Goal: Transaction & Acquisition: Book appointment/travel/reservation

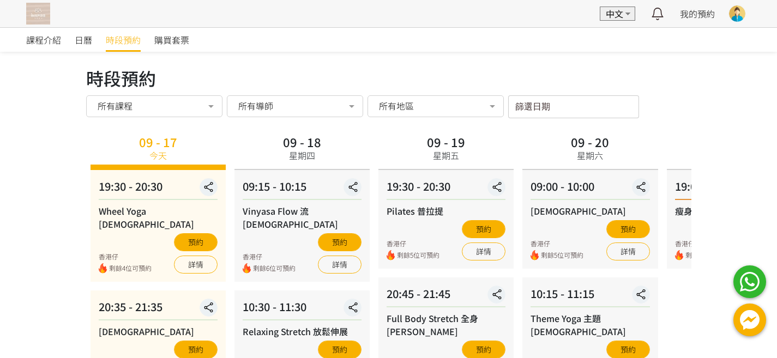
scroll to position [122, 0]
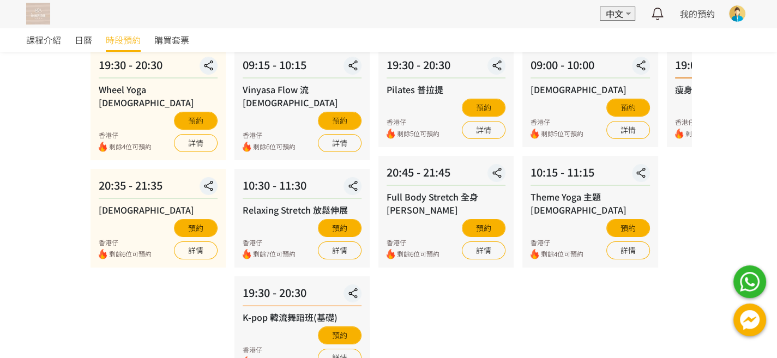
click at [43, 14] on img at bounding box center [38, 14] width 24 height 22
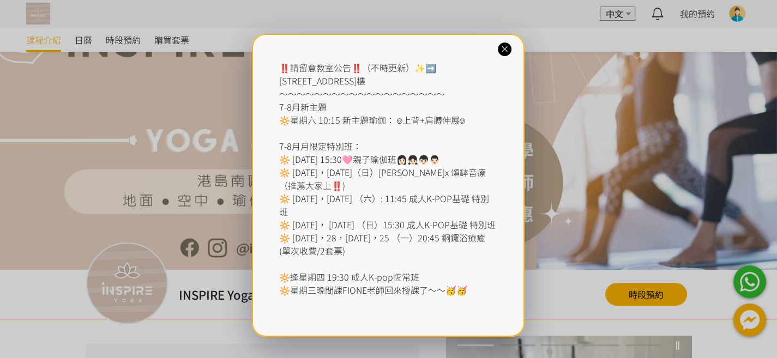
click at [507, 49] on icon at bounding box center [505, 49] width 10 height 10
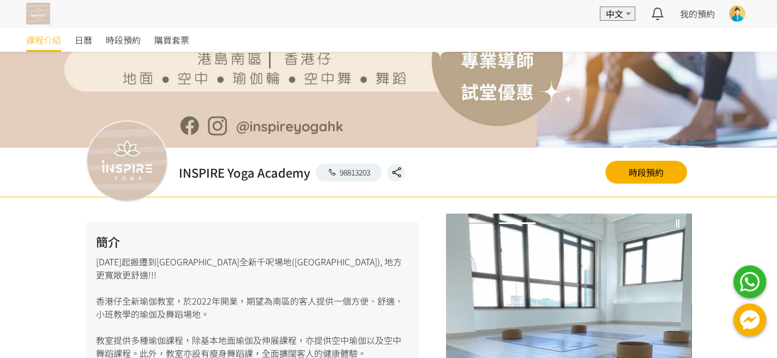
scroll to position [135, 0]
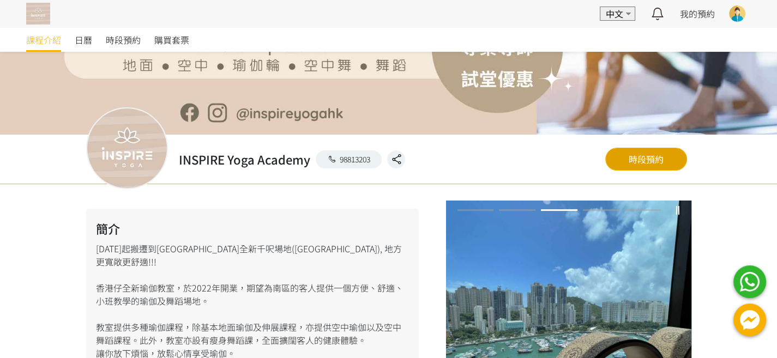
drag, startPoint x: 633, startPoint y: 152, endPoint x: 626, endPoint y: 152, distance: 7.1
click at [633, 152] on link "時段預約" at bounding box center [646, 159] width 82 height 23
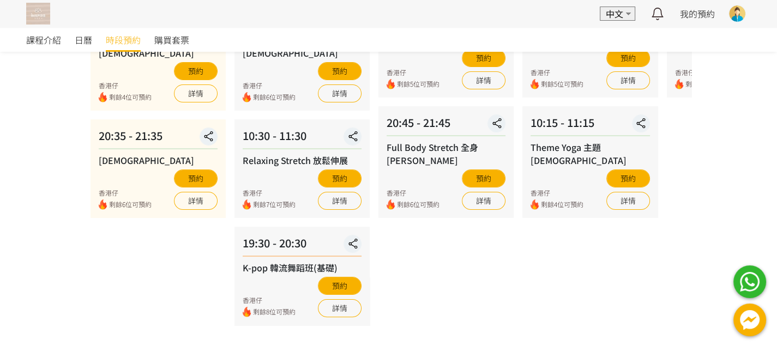
scroll to position [173, 0]
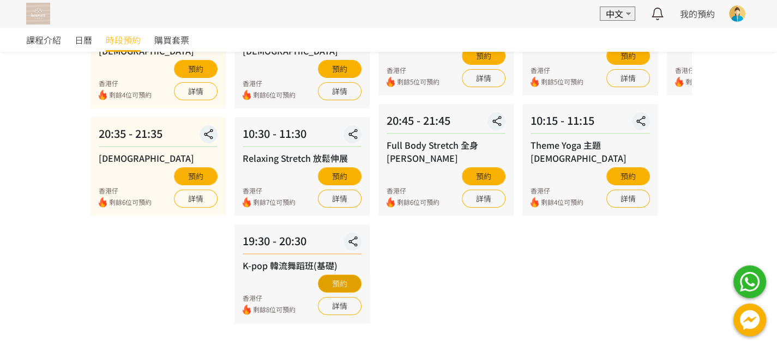
click at [341, 275] on button "預約" at bounding box center [340, 284] width 44 height 18
click at [337, 275] on button "預約" at bounding box center [340, 284] width 44 height 18
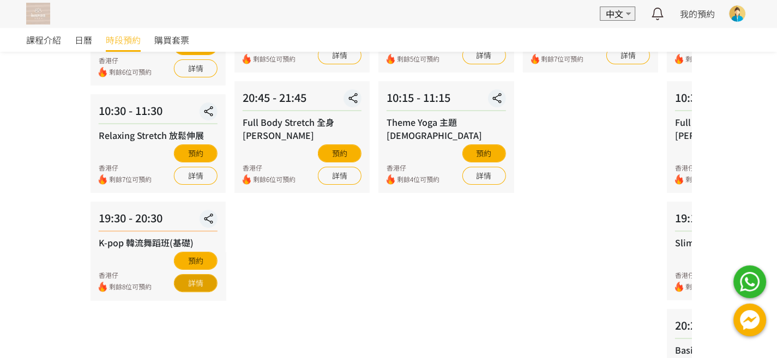
scroll to position [199, 0]
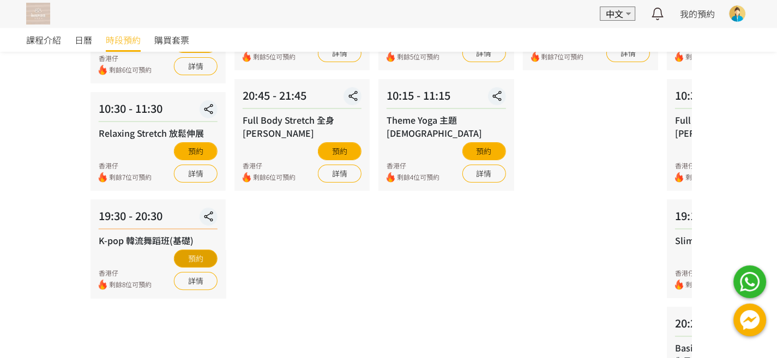
click at [191, 250] on button "預約" at bounding box center [196, 259] width 44 height 18
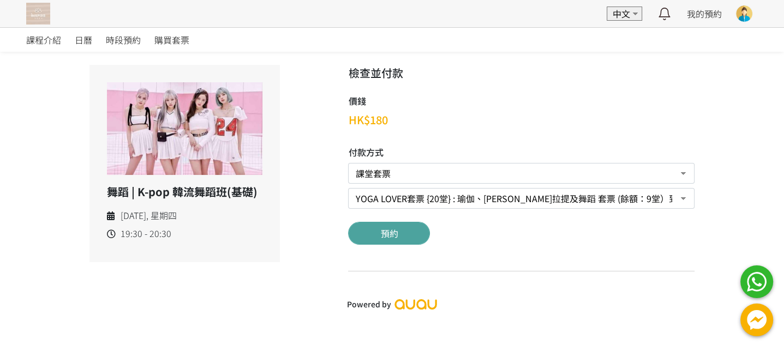
click at [389, 235] on button "預約" at bounding box center [389, 233] width 82 height 23
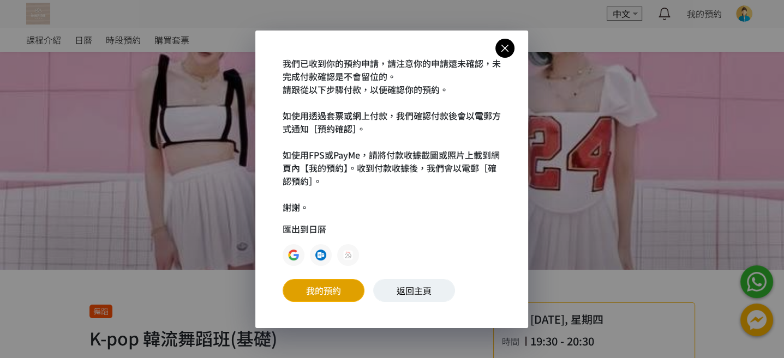
drag, startPoint x: 322, startPoint y: 292, endPoint x: 335, endPoint y: 291, distance: 12.6
click at [322, 292] on link "我的預約" at bounding box center [324, 290] width 82 height 23
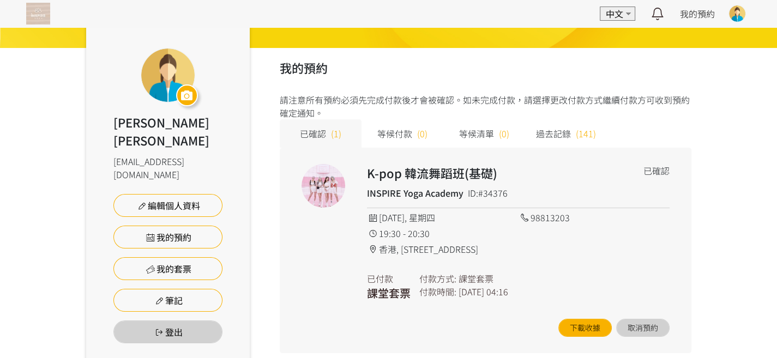
scroll to position [77, 0]
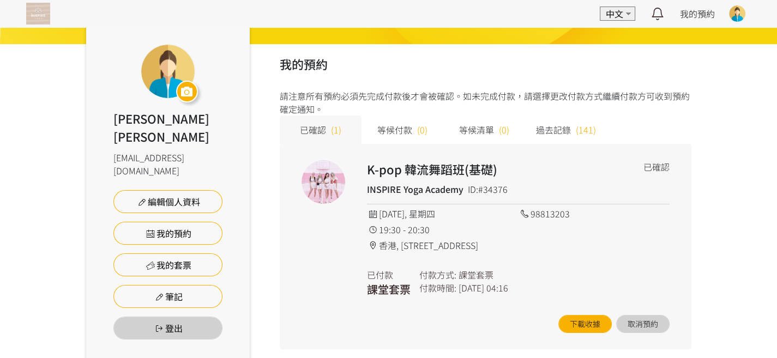
click at [37, 15] on img at bounding box center [38, 14] width 24 height 22
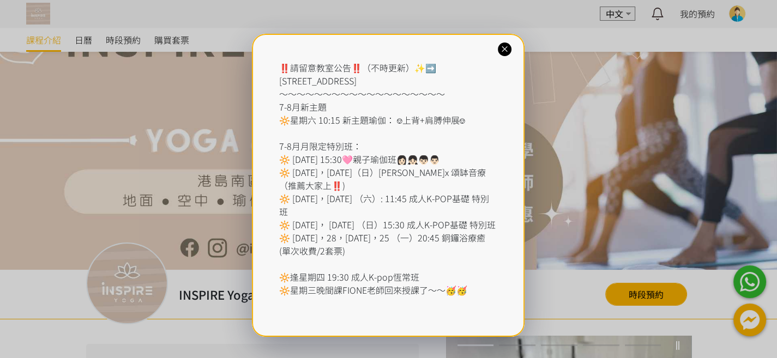
click at [503, 51] on icon at bounding box center [505, 49] width 10 height 10
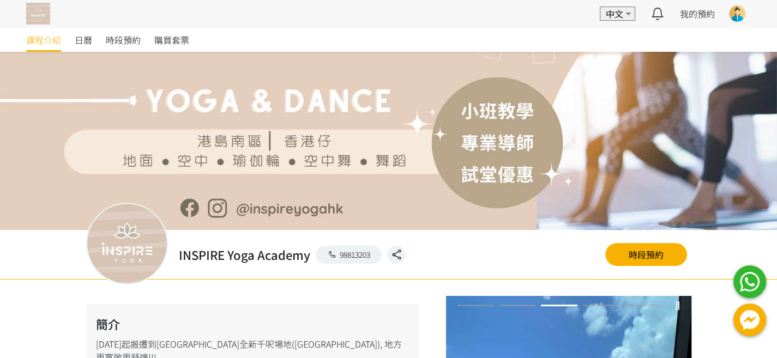
scroll to position [83, 0]
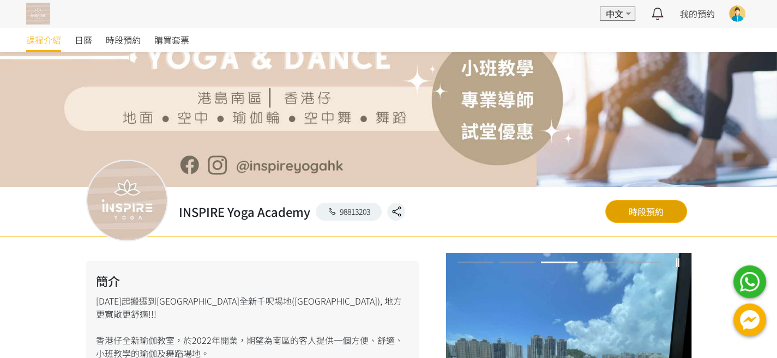
click at [662, 212] on link "時段預約" at bounding box center [646, 211] width 82 height 23
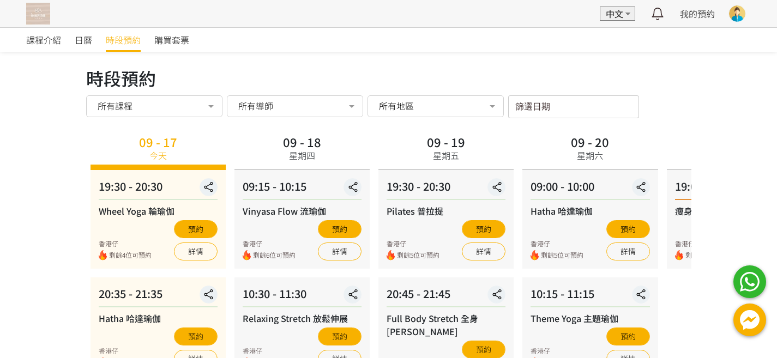
scroll to position [66, 0]
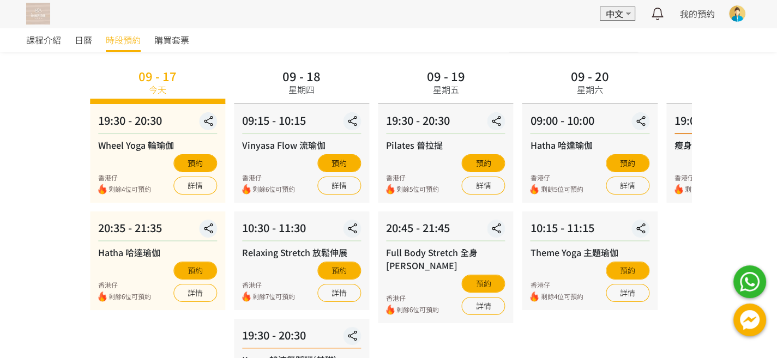
click at [680, 117] on div "19:00 - 20:00" at bounding box center [734, 123] width 119 height 22
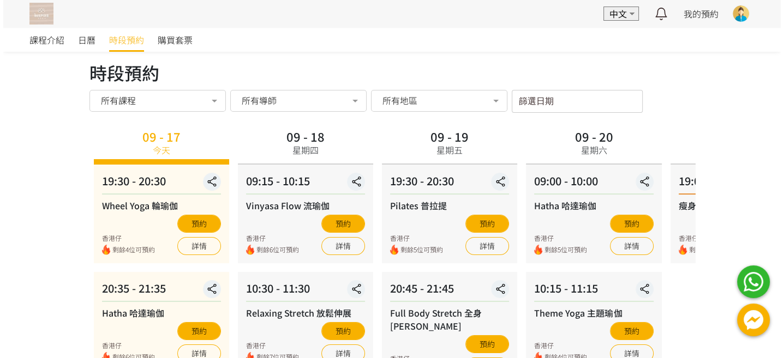
scroll to position [0, 0]
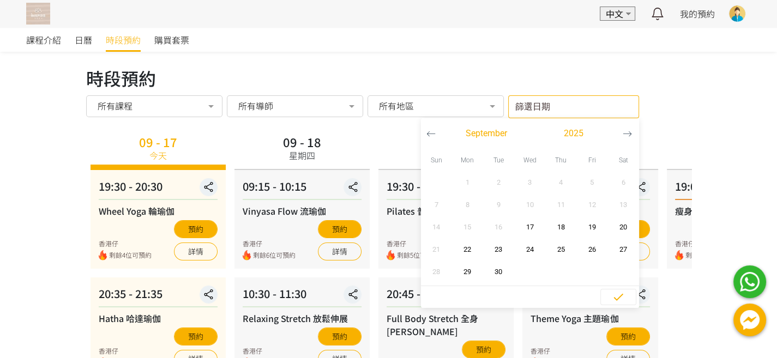
click at [610, 109] on input "篩選日期" at bounding box center [573, 106] width 131 height 23
click at [462, 248] on span "22" at bounding box center [467, 249] width 25 height 11
type input "2025-09-22 - ..."
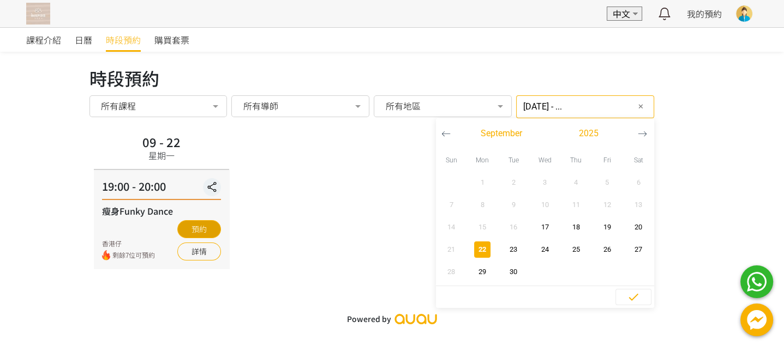
click at [199, 229] on button "預約" at bounding box center [199, 229] width 44 height 18
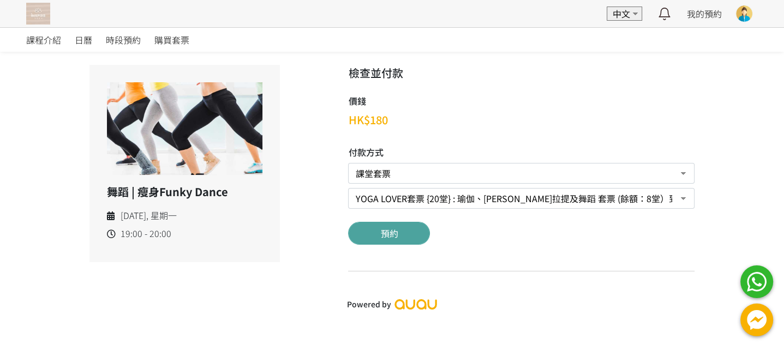
click at [391, 235] on button "預約" at bounding box center [389, 233] width 82 height 23
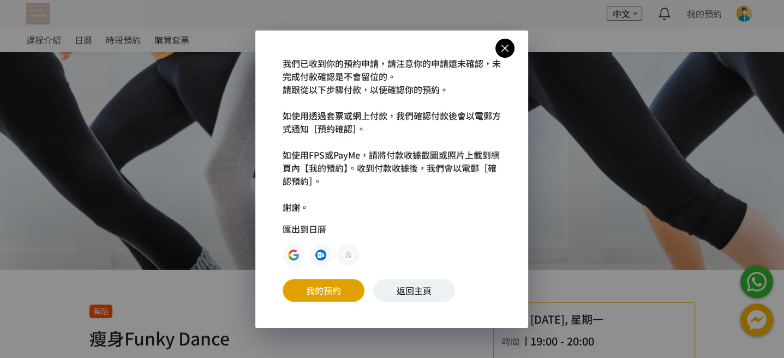
click at [317, 291] on link "我的預約" at bounding box center [324, 290] width 82 height 23
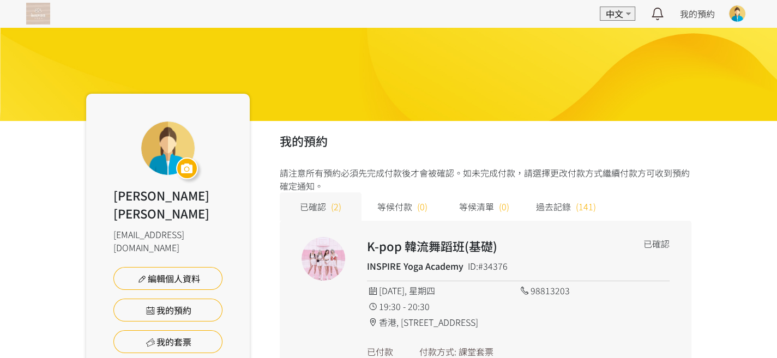
click at [29, 13] on img at bounding box center [38, 14] width 24 height 22
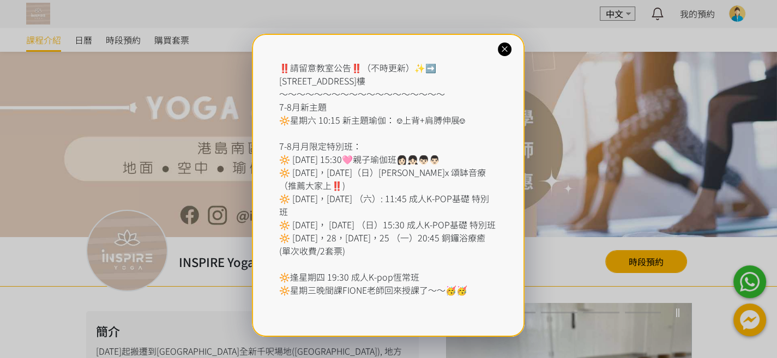
scroll to position [69, 0]
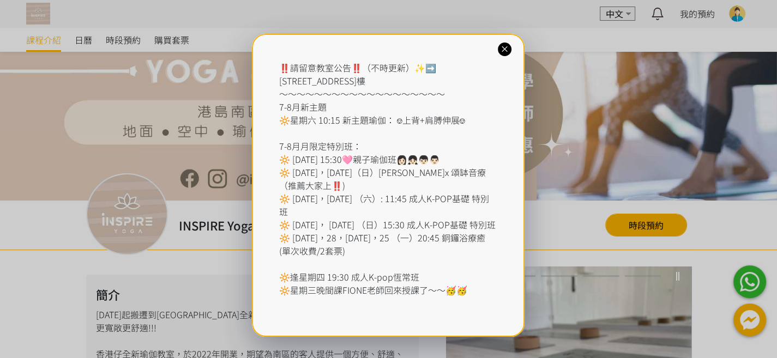
click at [501, 51] on icon at bounding box center [505, 49] width 10 height 10
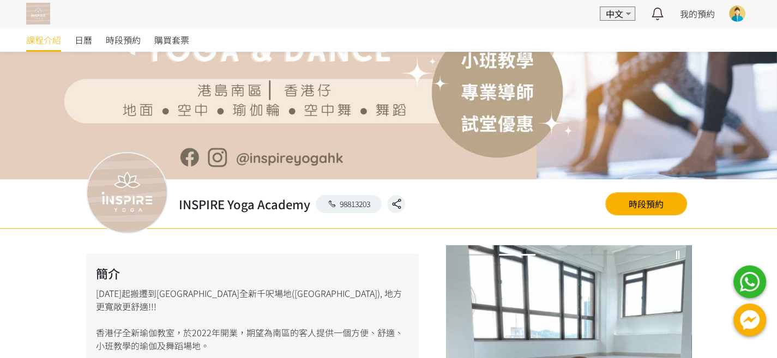
scroll to position [128, 0]
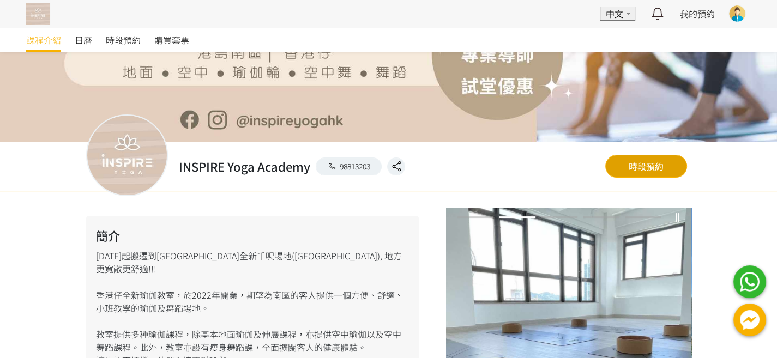
click at [643, 166] on link "時段預約" at bounding box center [646, 166] width 82 height 23
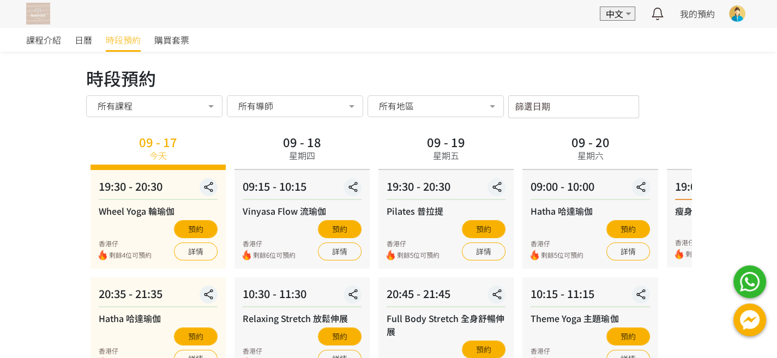
click at [570, 111] on input "篩選日期" at bounding box center [573, 106] width 131 height 23
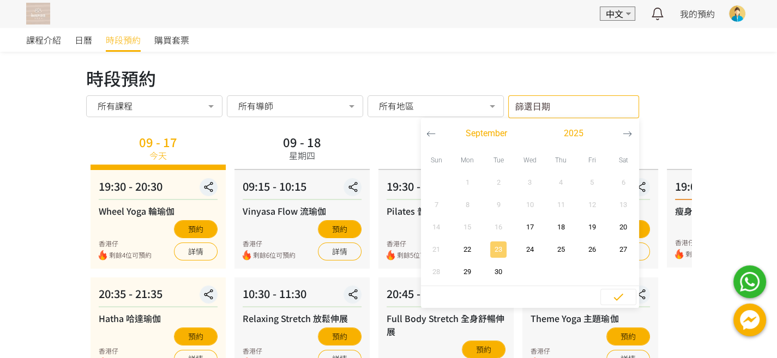
click at [501, 251] on span "23" at bounding box center [498, 249] width 25 height 11
type input "[DATE] - ..."
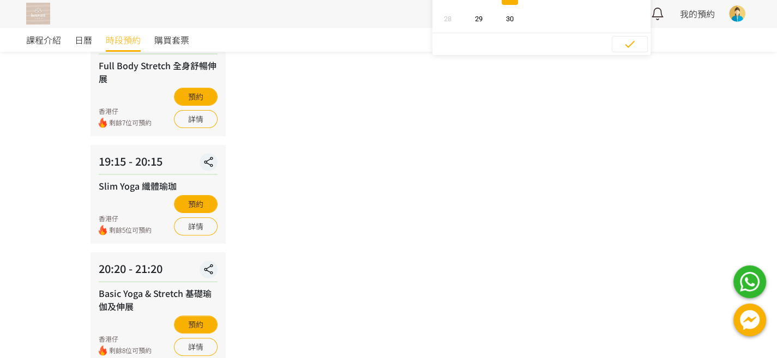
scroll to position [254, 0]
